Goal: Share content

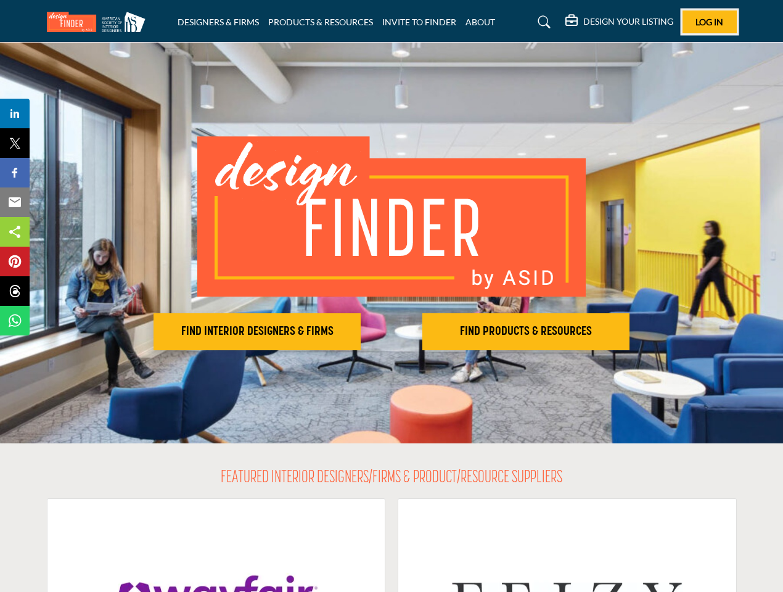
click at [709, 22] on span "Log In" at bounding box center [709, 22] width 28 height 10
click at [257, 332] on h2 "FIND INTERIOR DESIGNERS & FIRMS" at bounding box center [257, 331] width 200 height 15
click at [526, 332] on h2 "FIND PRODUCTS & RESOURCES" at bounding box center [526, 331] width 200 height 15
click at [15, 113] on span "Share" at bounding box center [20, 113] width 35 height 15
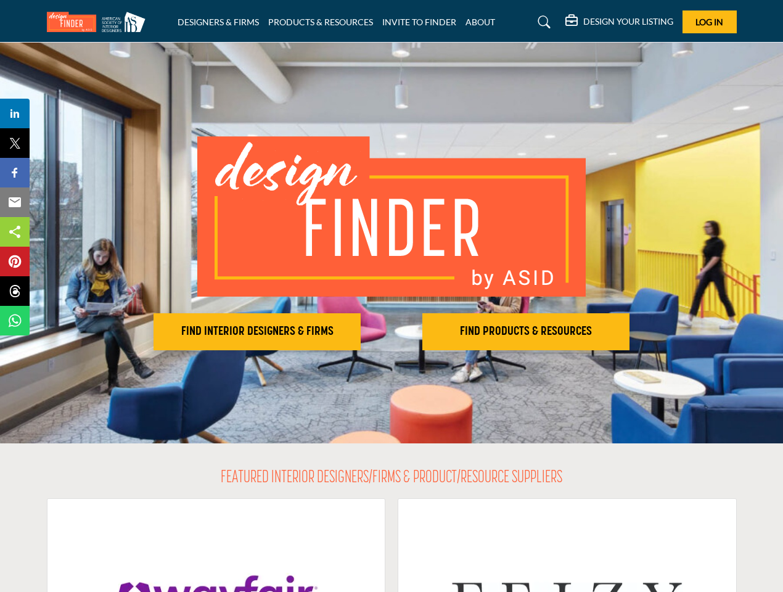
click at [15, 143] on span "Tweet" at bounding box center [20, 143] width 35 height 15
click at [15, 173] on span "Share" at bounding box center [20, 172] width 35 height 15
click at [15, 202] on span "Email" at bounding box center [20, 202] width 34 height 15
click at [15, 232] on span "Share" at bounding box center [20, 231] width 35 height 15
